Goal: Information Seeking & Learning: Learn about a topic

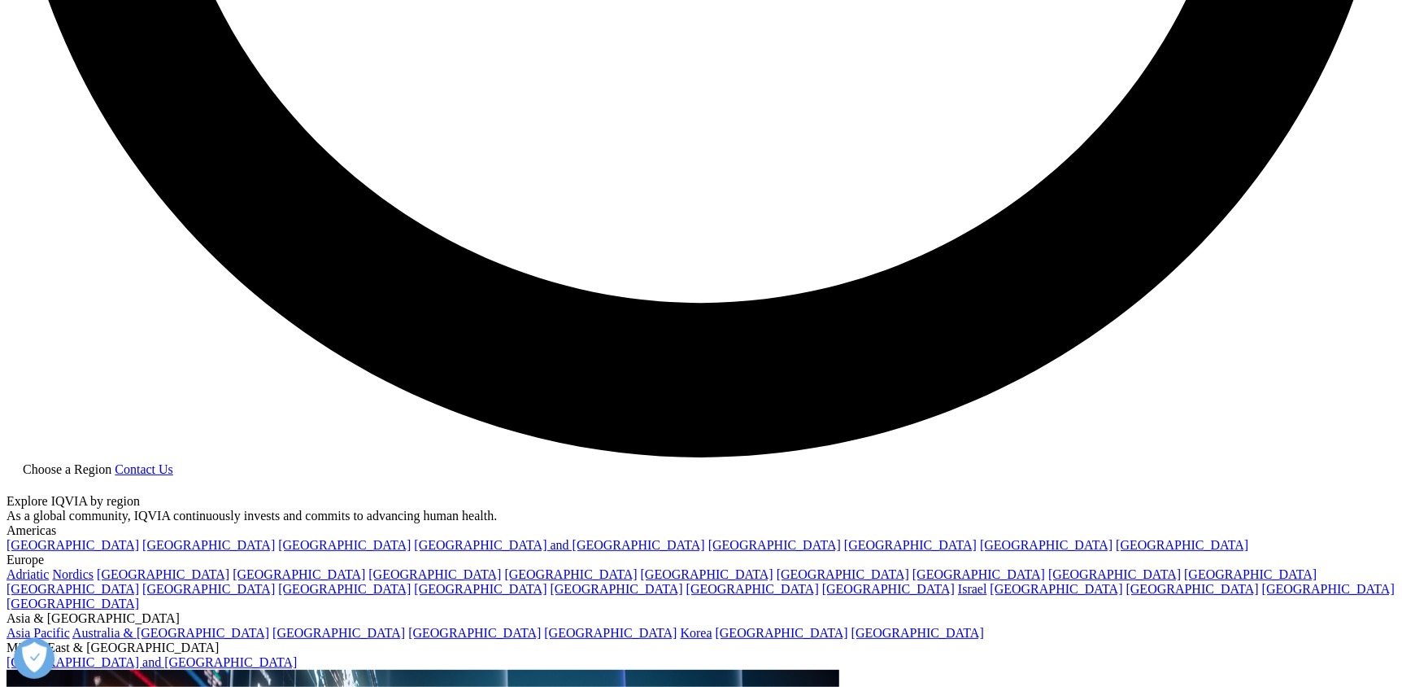
scroll to position [3661, 0]
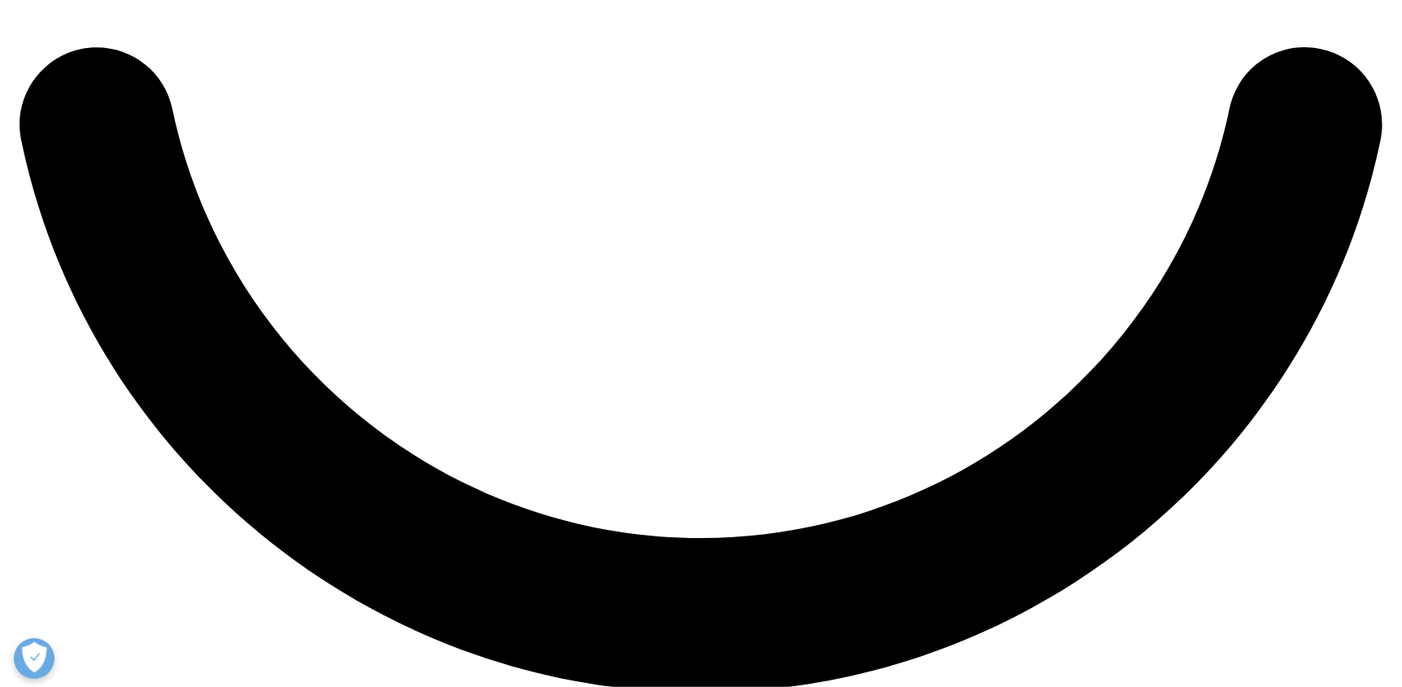
scroll to position [3498, 0]
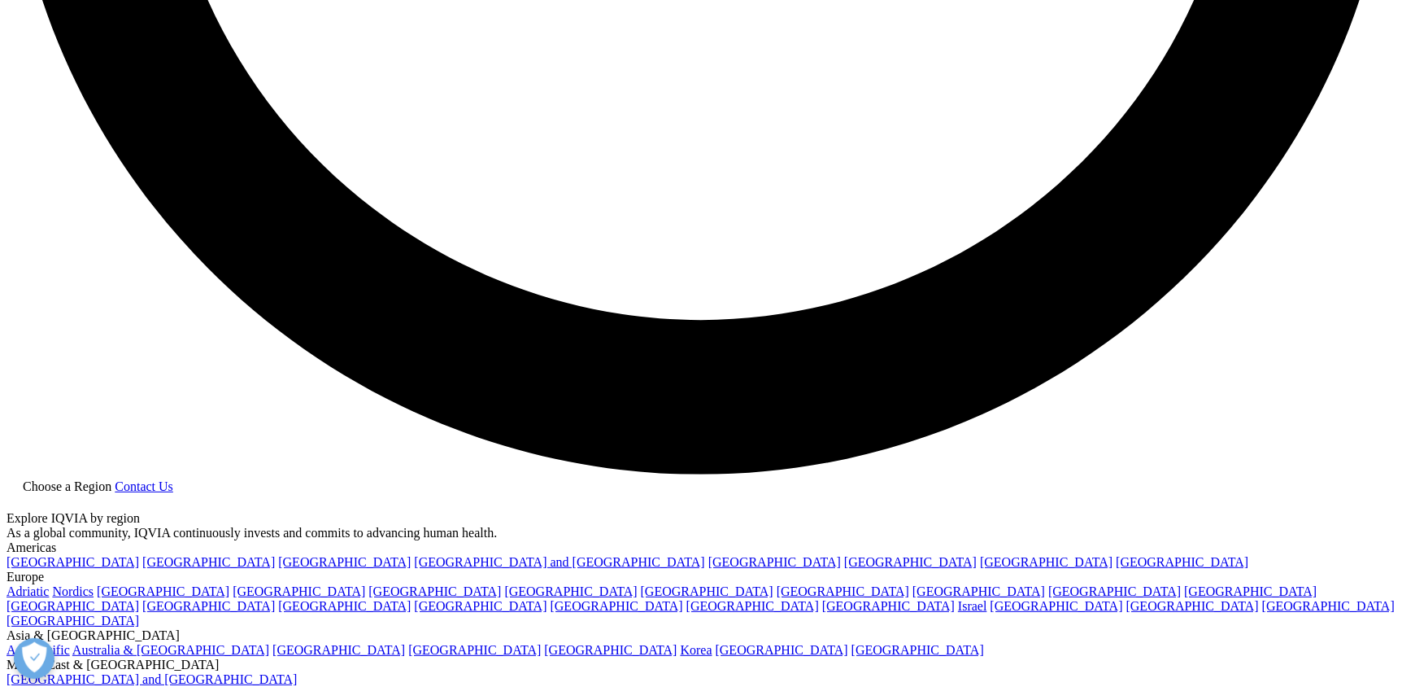
scroll to position [3741, 0]
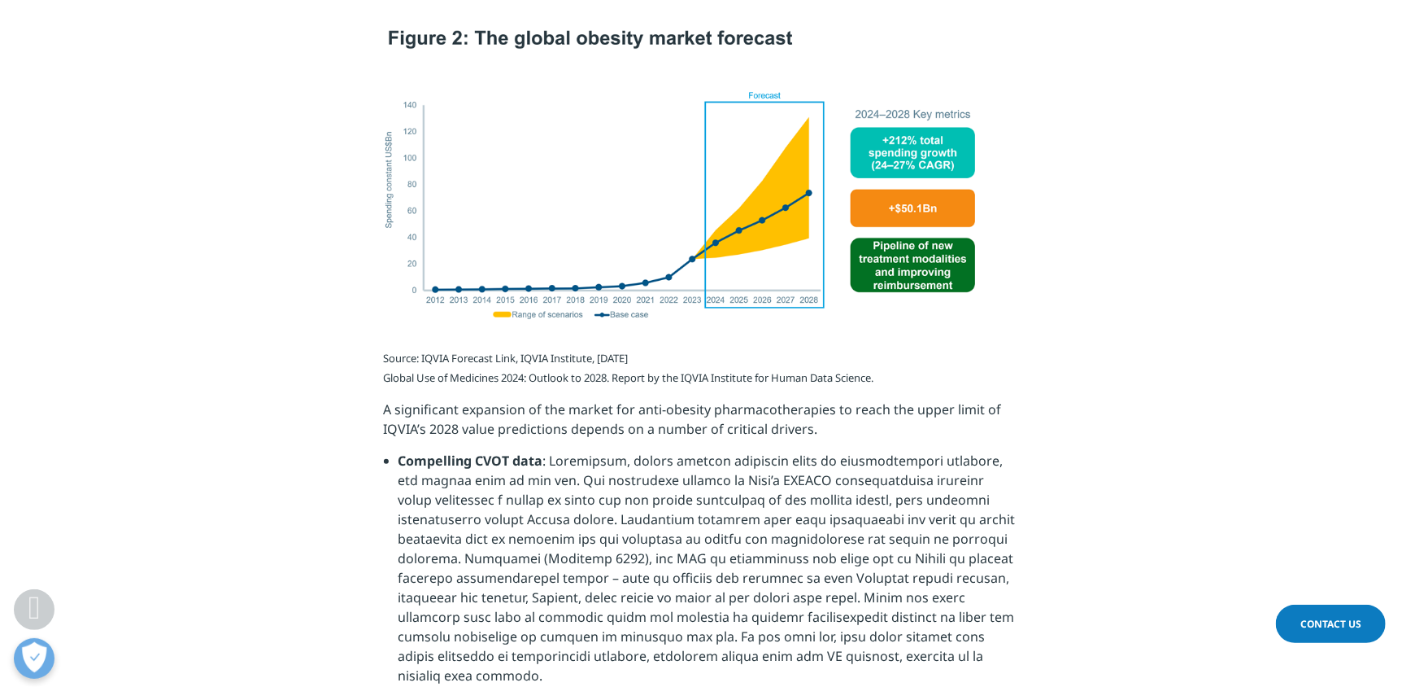
click at [614, 400] on span "A significant expansion of the market for anti-obesity pharmacotherapies to rea…" at bounding box center [693, 418] width 618 height 37
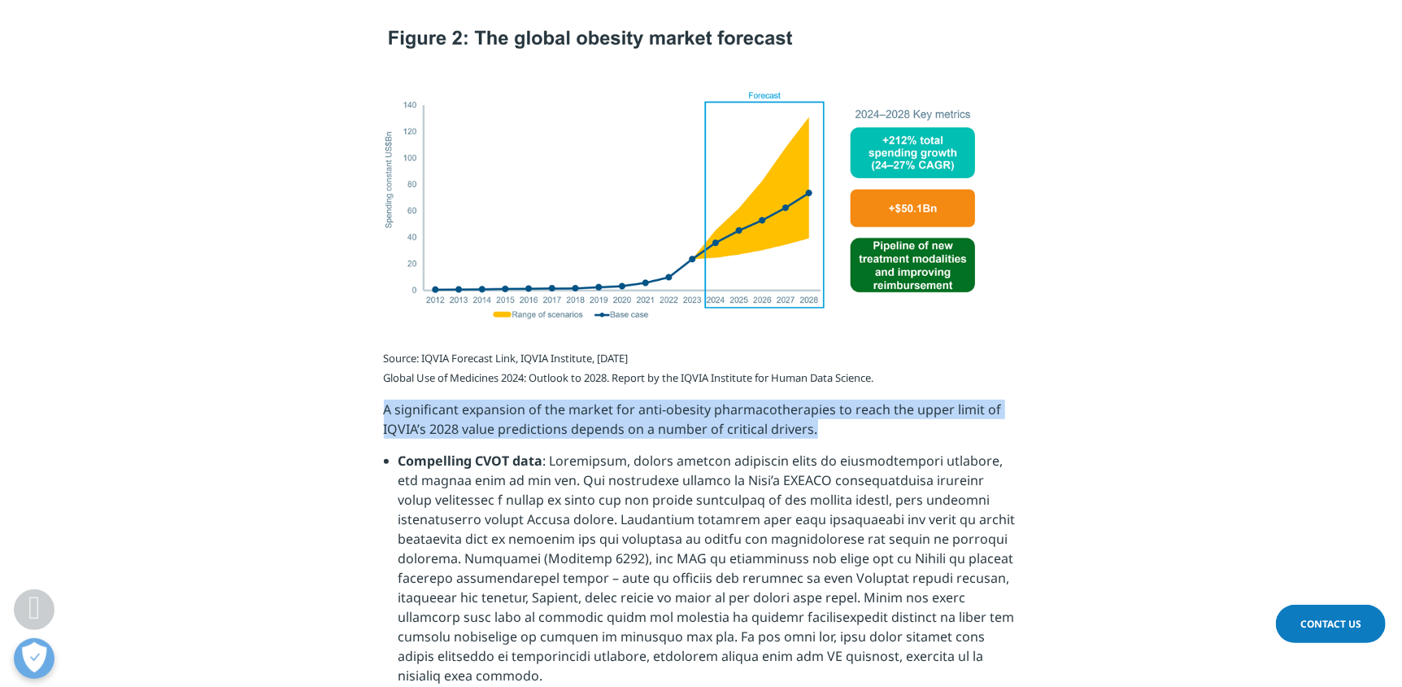
click at [614, 400] on span "A significant expansion of the market for anti-obesity pharmacotherapies to rea…" at bounding box center [693, 418] width 618 height 37
click at [626, 400] on span "A significant expansion of the market for anti-obesity pharmacotherapies to rea…" at bounding box center [693, 418] width 618 height 37
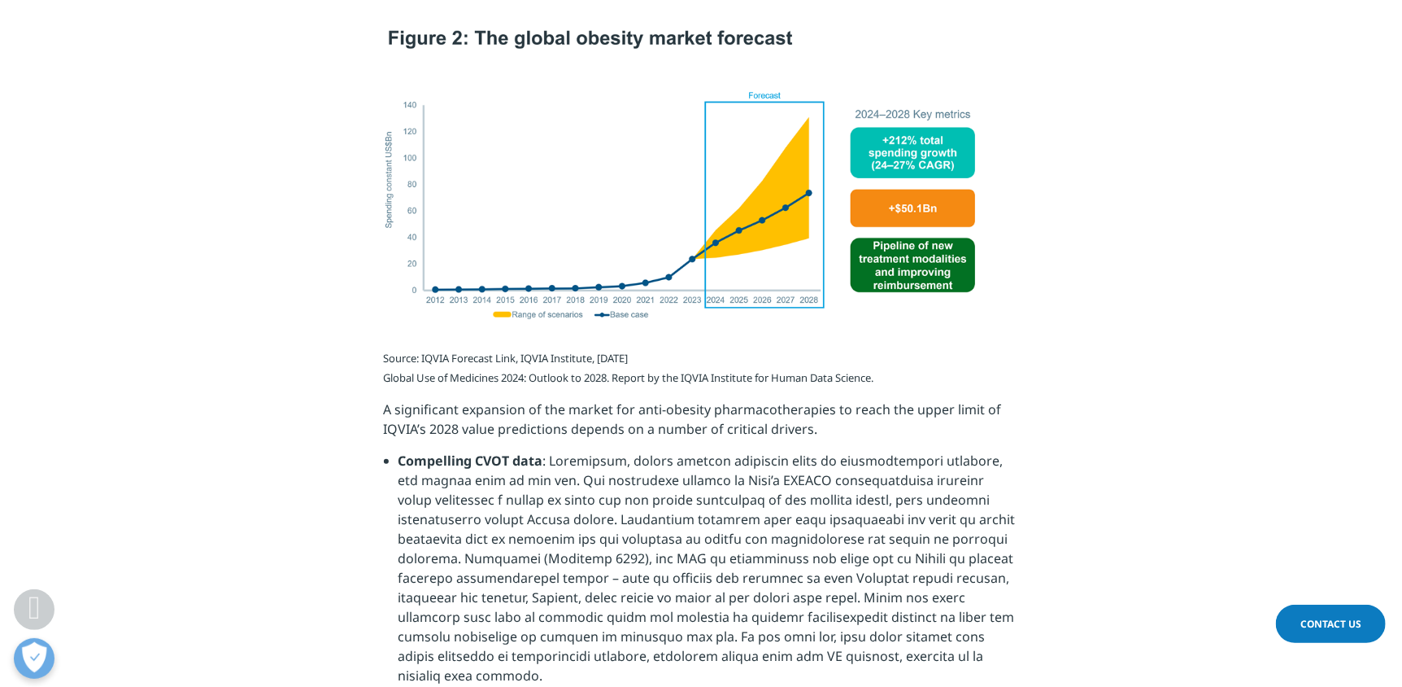
click at [626, 400] on span "A significant expansion of the market for anti-obesity pharmacotherapies to rea…" at bounding box center [693, 418] width 618 height 37
click at [646, 400] on span "A significant expansion of the market for anti-obesity pharmacotherapies to rea…" at bounding box center [693, 418] width 618 height 37
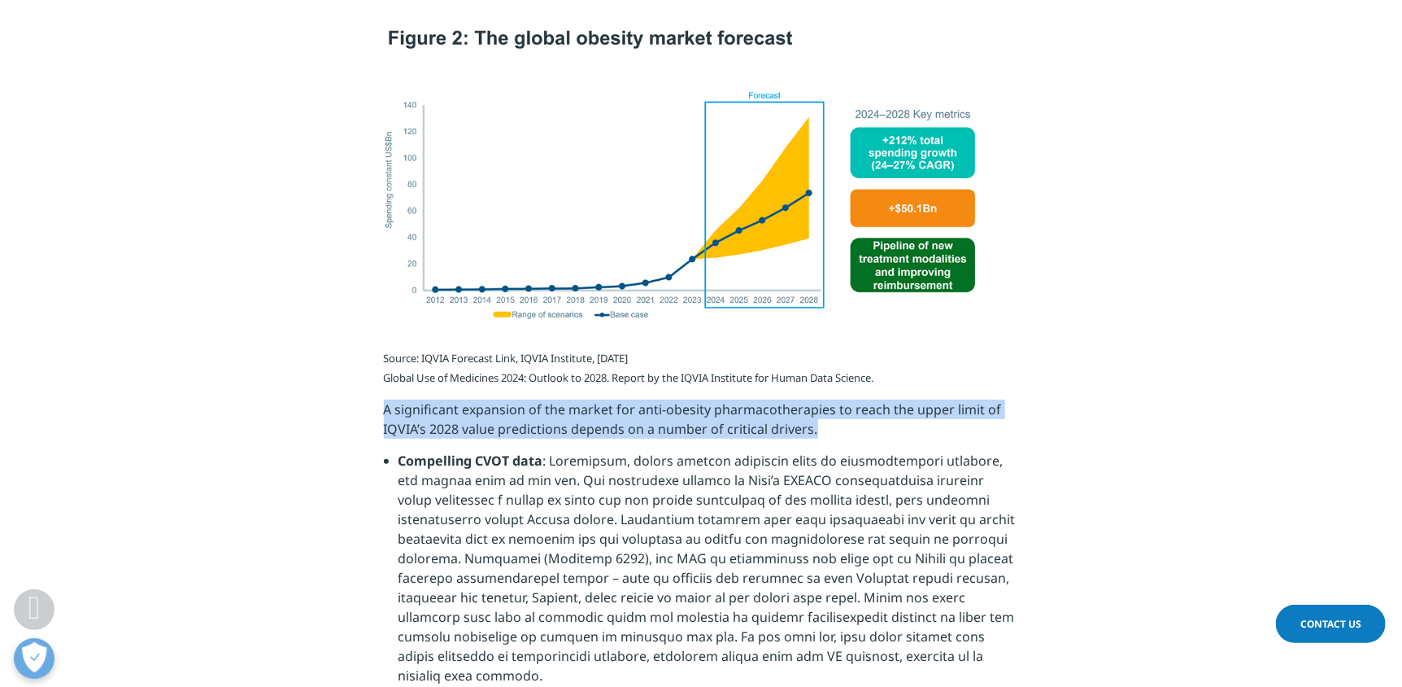
click at [646, 400] on span "A significant expansion of the market for anti-obesity pharmacotherapies to rea…" at bounding box center [693, 418] width 618 height 37
click at [670, 400] on span "A significant expansion of the market for anti-obesity pharmacotherapies to rea…" at bounding box center [693, 418] width 618 height 37
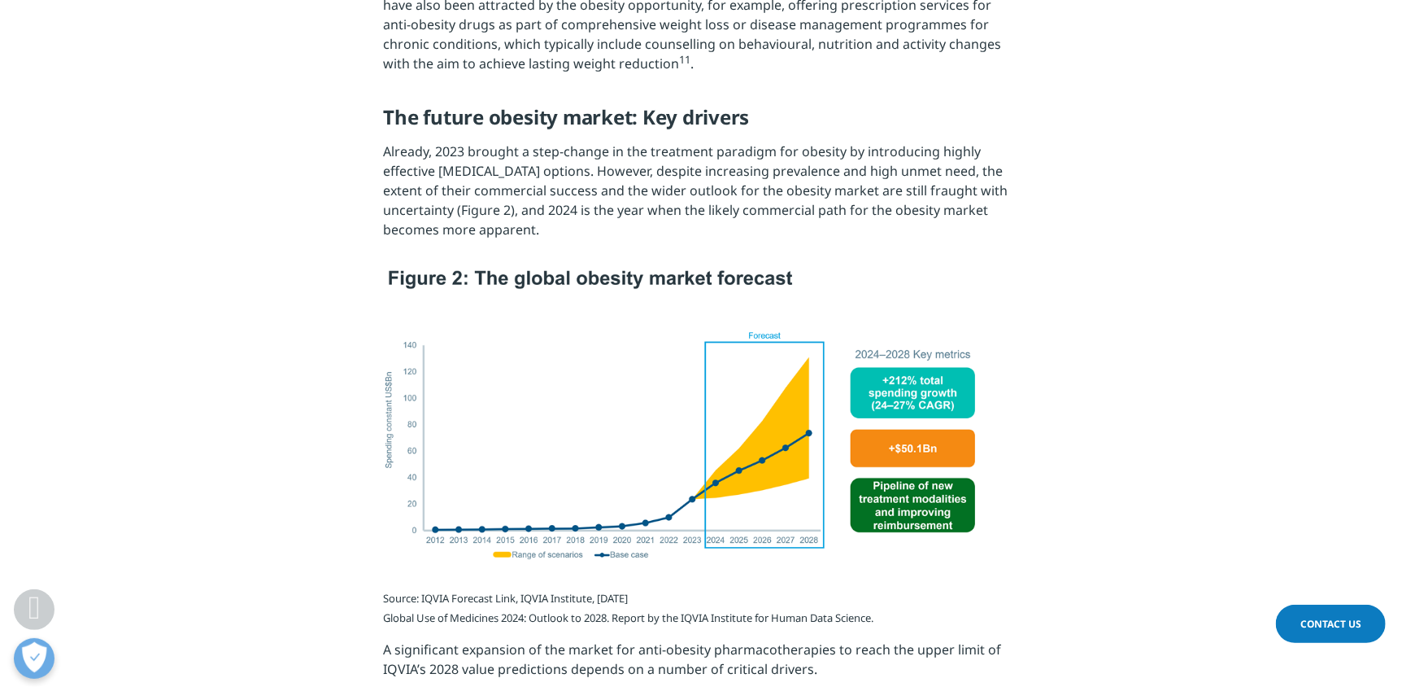
scroll to position [3498, 0]
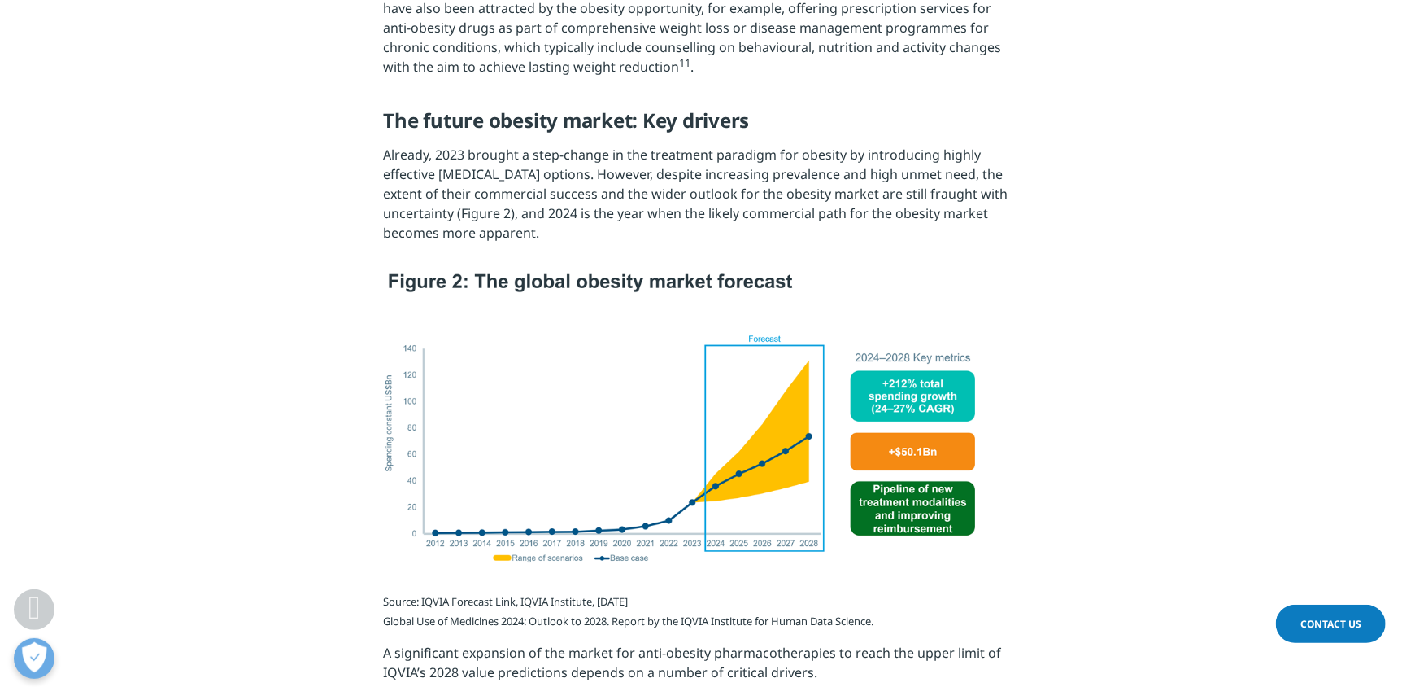
click at [573, 271] on img at bounding box center [680, 417] width 592 height 292
click at [541, 271] on img at bounding box center [680, 417] width 592 height 292
click at [534, 271] on img at bounding box center [680, 417] width 592 height 292
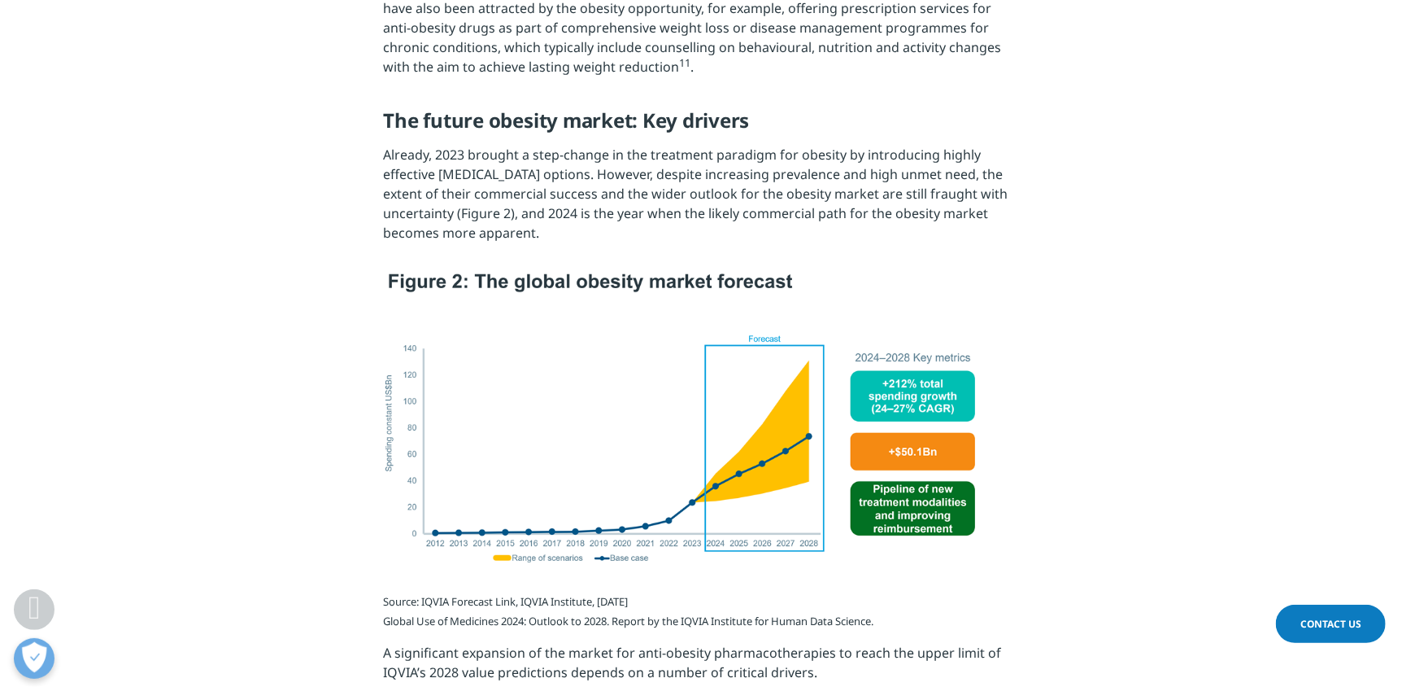
click at [864, 346] on img at bounding box center [680, 417] width 592 height 292
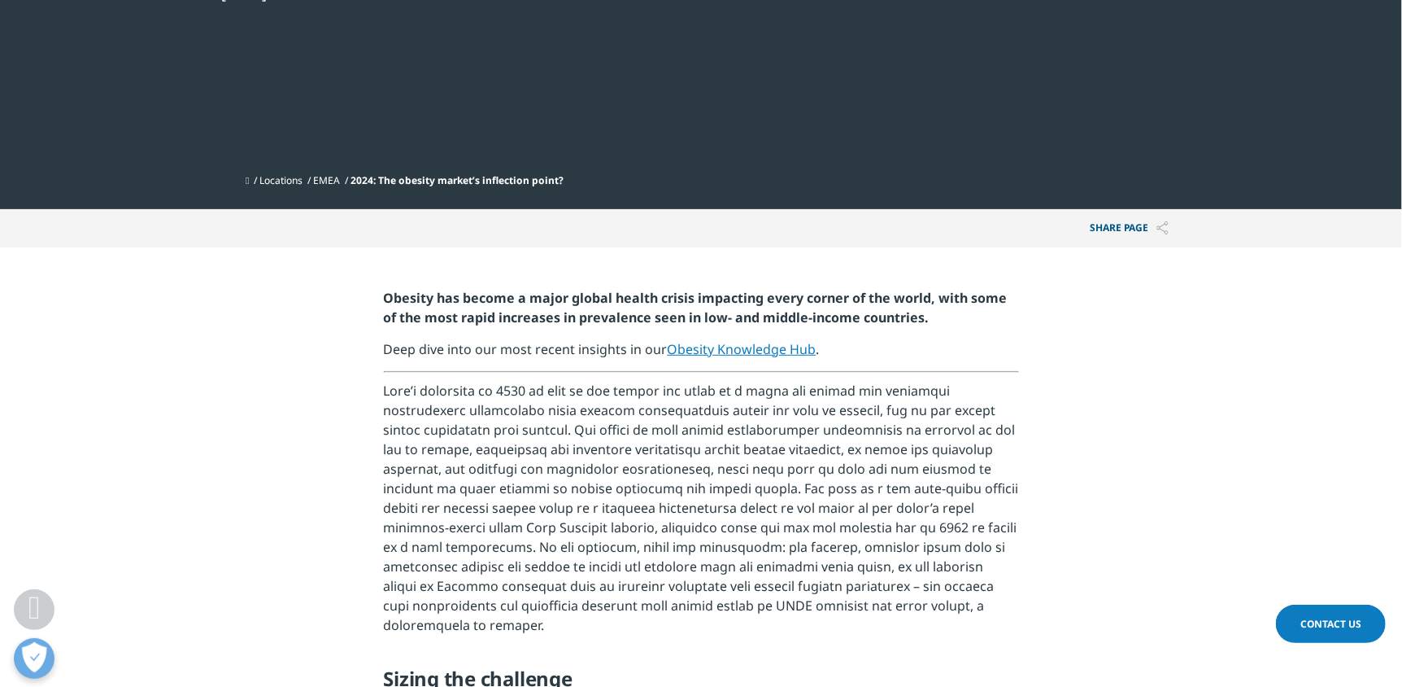
scroll to position [81, 0]
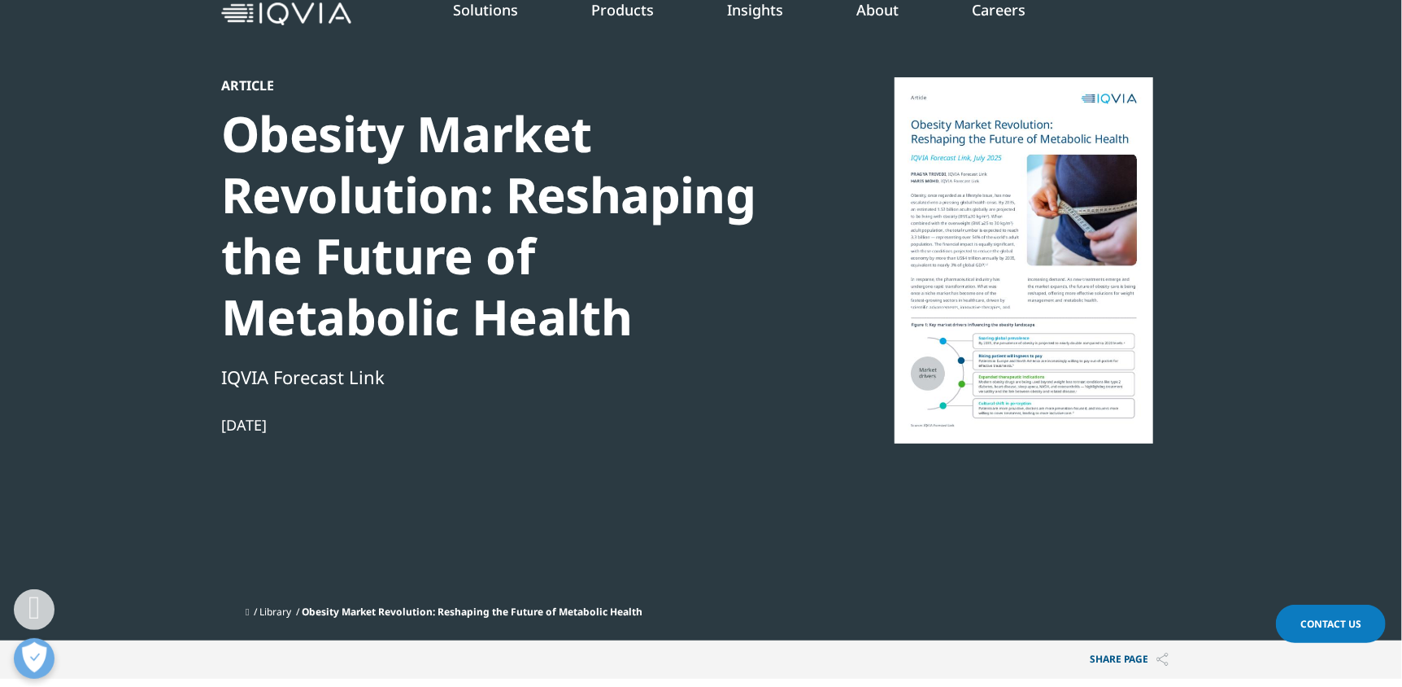
scroll to position [81, 0]
